Goal: Navigation & Orientation: Find specific page/section

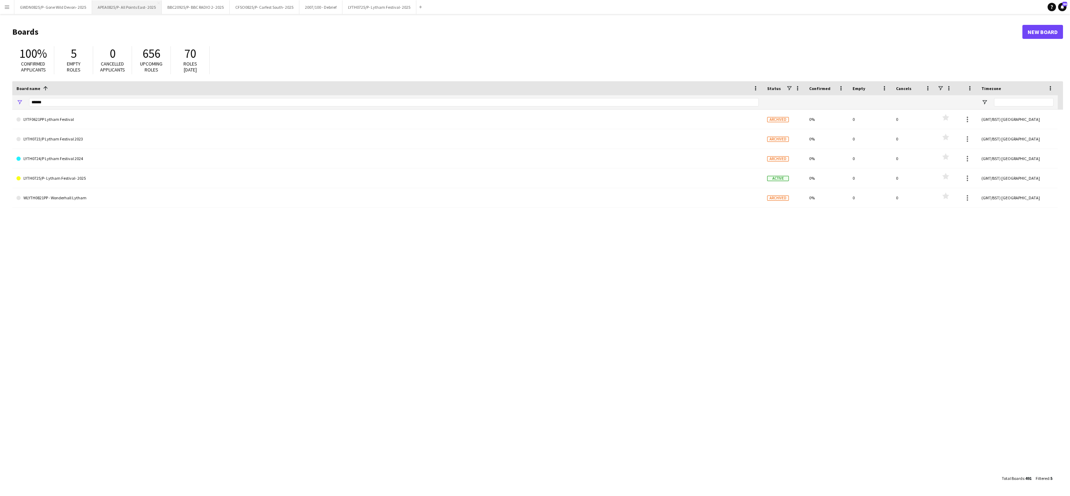
click at [112, 9] on button "APEA0825/P- All Points East- 2025 Close" at bounding box center [127, 7] width 70 height 14
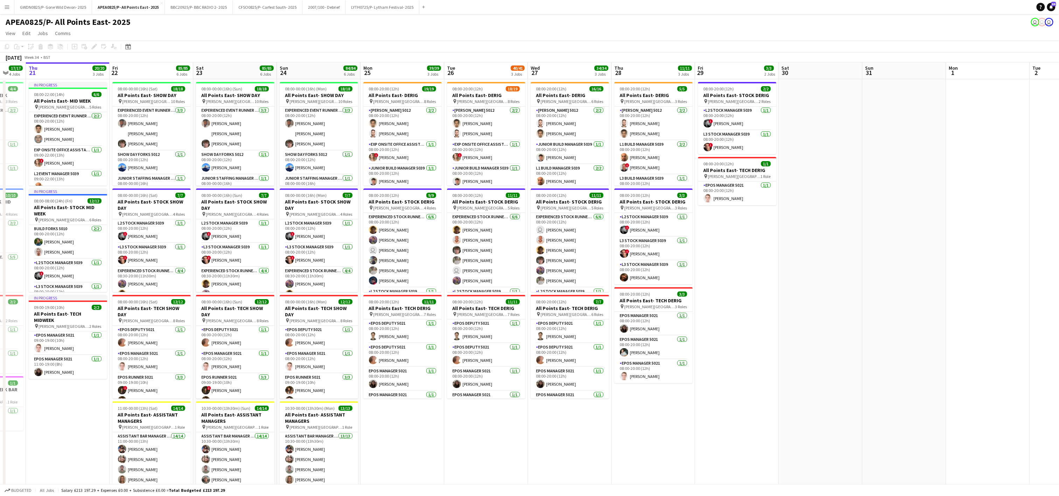
scroll to position [0, 254]
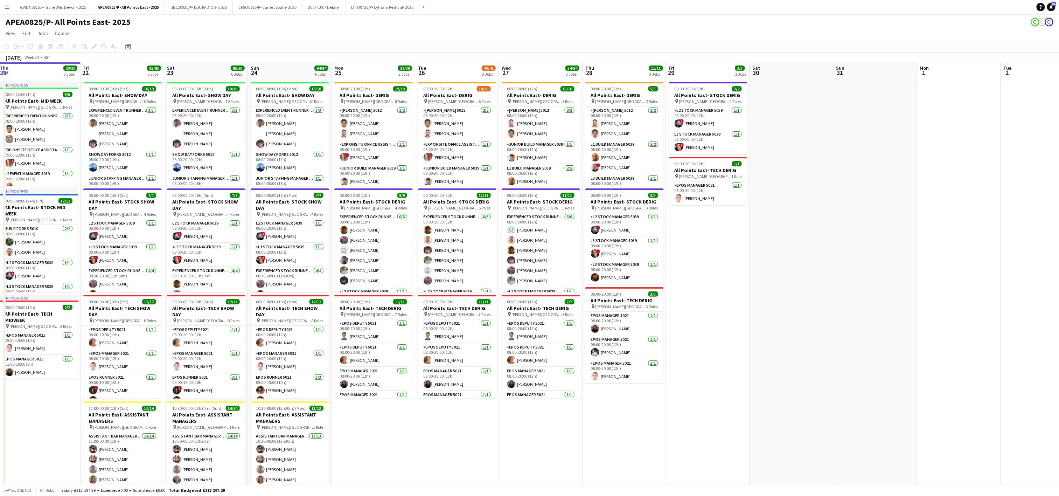
drag, startPoint x: 861, startPoint y: 259, endPoint x: 775, endPoint y: 259, distance: 85.8
click at [775, 259] on app-calendar-viewport "Mon 18 9/9 4 Jobs Tue 19 9/9 4 Jobs Wed 20 17/17 4 Jobs Thu 21 20/20 3 Jobs Fri…" at bounding box center [529, 396] width 1059 height 669
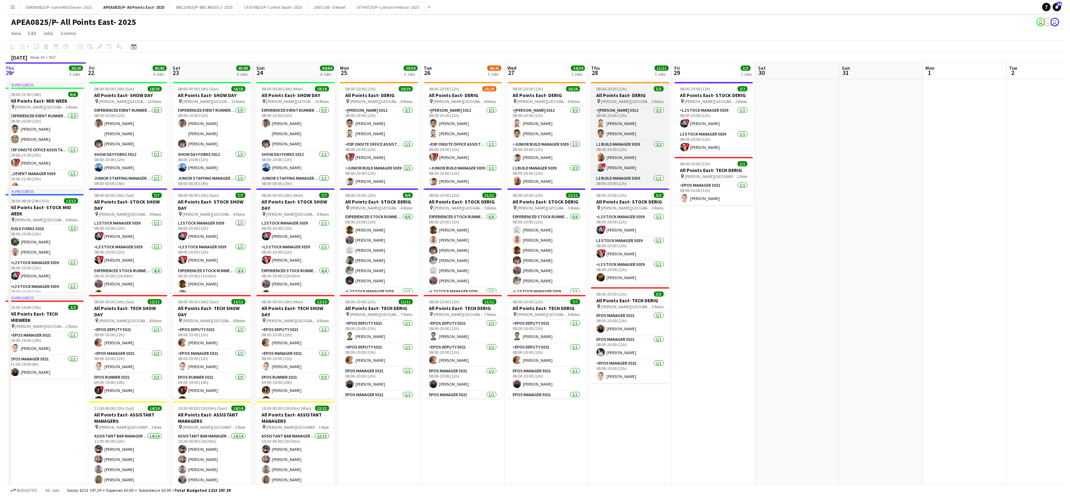
scroll to position [14, 0]
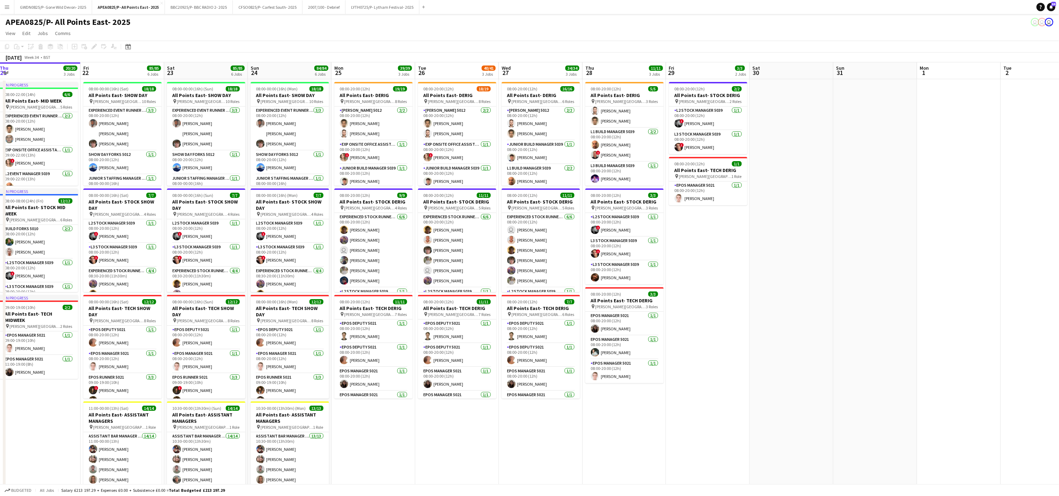
click at [277, 15] on div "APEA0825/P- All Points East- 2025 user user user" at bounding box center [529, 20] width 1059 height 13
click at [269, 6] on button "CFSO0825/P- Carfest South- 2025 Close" at bounding box center [268, 7] width 70 height 14
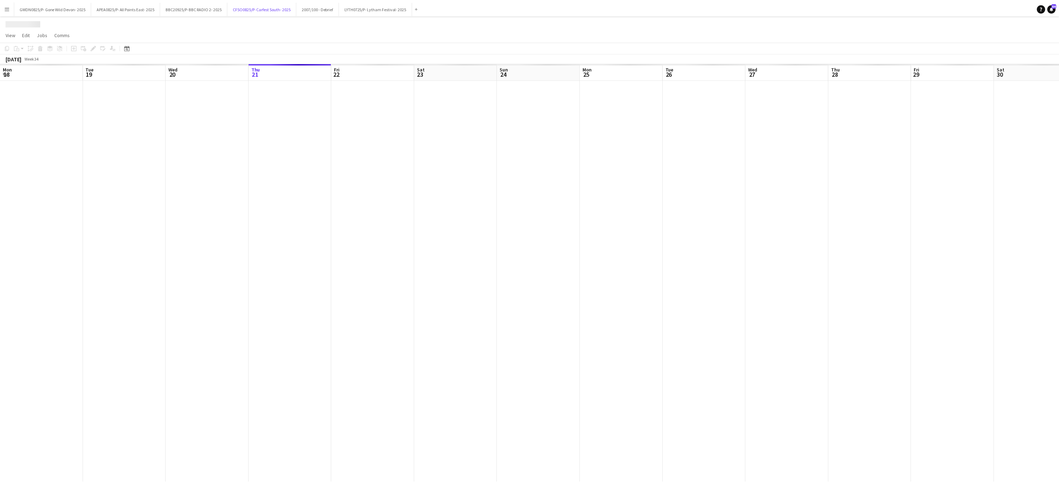
scroll to position [0, 167]
